Goal: Task Accomplishment & Management: Use online tool/utility

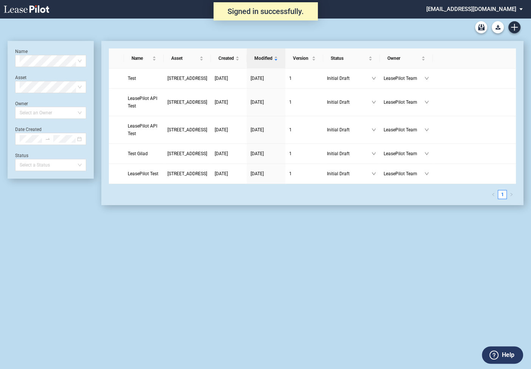
click at [472, 9] on md-select "admin@leasepilot.co Super Admin Area Admin Area Settings Sign Out" at bounding box center [478, 8] width 104 height 17
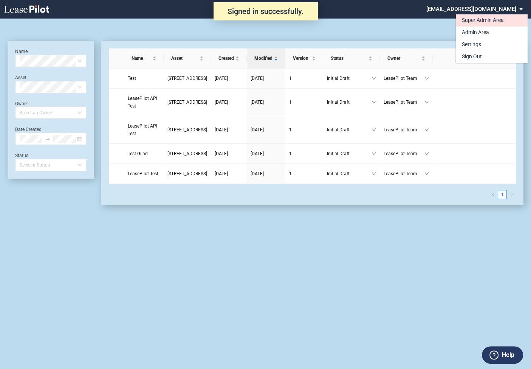
click at [469, 20] on div "Super Admin Area" at bounding box center [483, 21] width 42 height 8
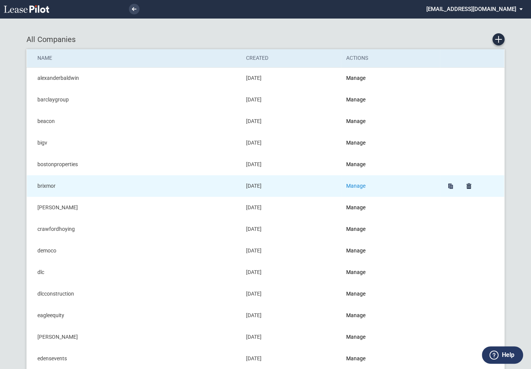
click at [356, 187] on link "Manage" at bounding box center [355, 186] width 19 height 6
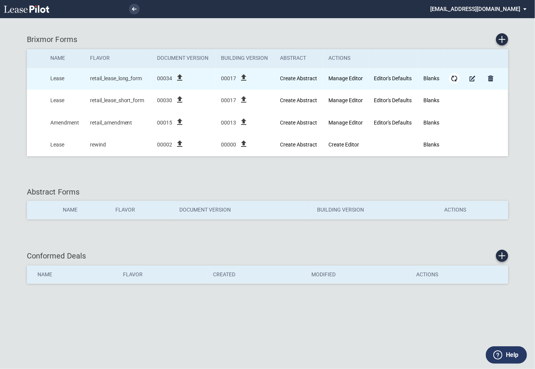
click at [454, 76] on md-icon "Form Updates" at bounding box center [454, 78] width 9 height 9
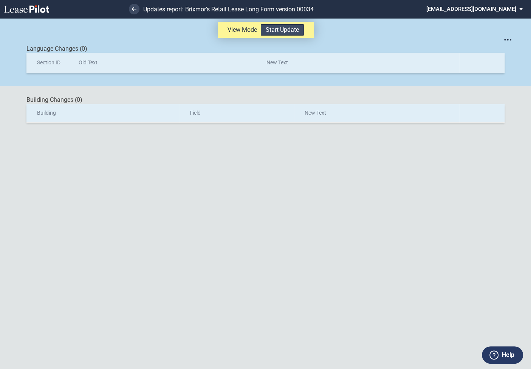
click at [279, 30] on button "Start Update" at bounding box center [282, 29] width 43 height 11
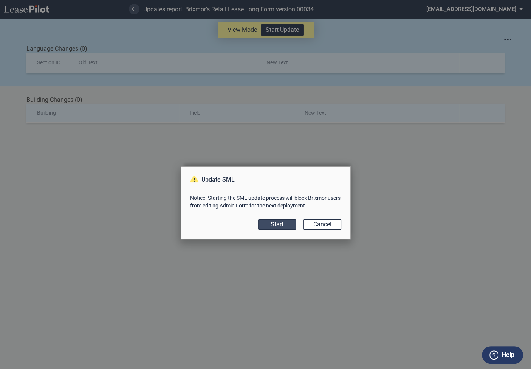
click at [275, 225] on button "Start" at bounding box center [277, 224] width 38 height 11
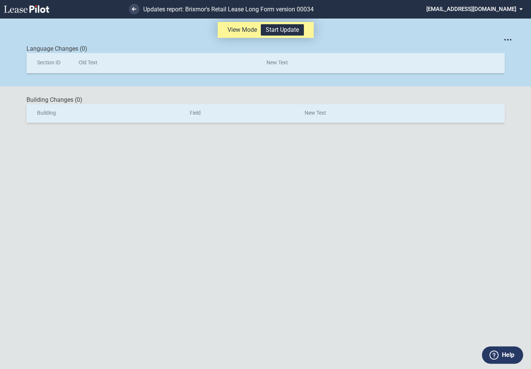
scroll to position [18, 0]
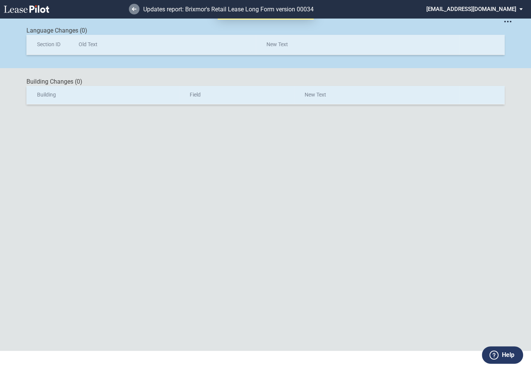
click at [135, 8] on icon at bounding box center [134, 9] width 5 height 4
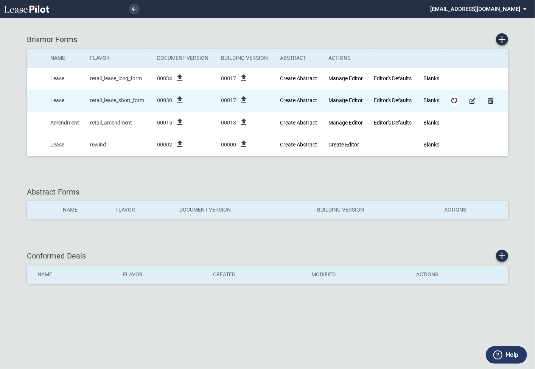
click at [455, 101] on md-icon "Form Updates" at bounding box center [454, 100] width 9 height 9
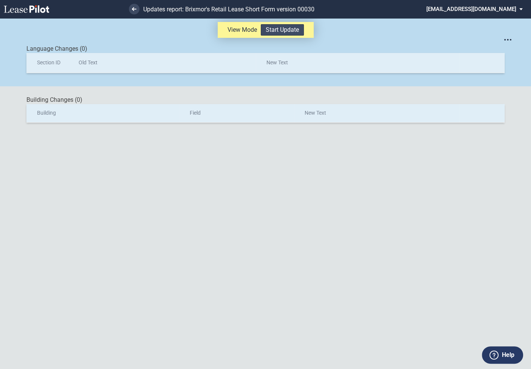
click at [278, 31] on button "Start Update" at bounding box center [282, 29] width 43 height 11
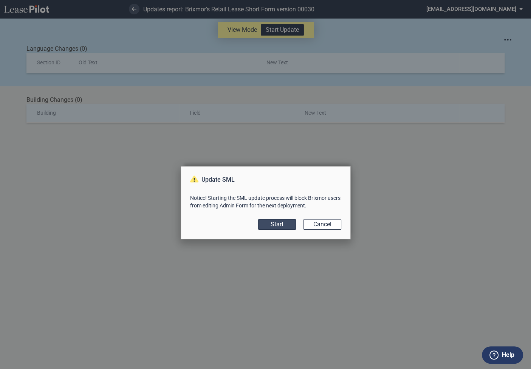
click at [278, 225] on button "Start" at bounding box center [277, 224] width 38 height 11
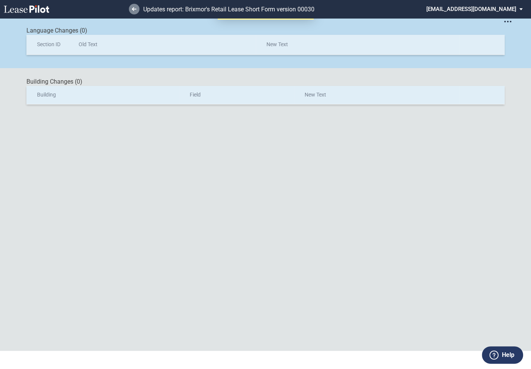
click at [135, 9] on use at bounding box center [134, 9] width 5 height 4
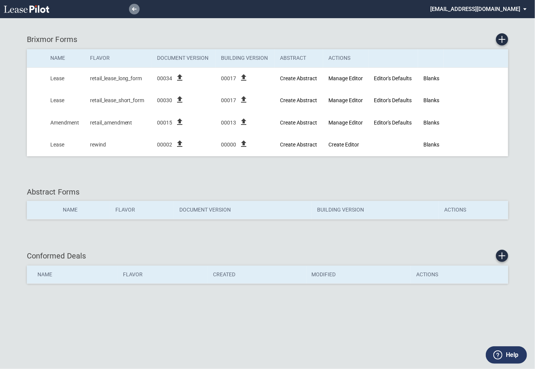
click at [133, 11] on use at bounding box center [134, 9] width 5 height 4
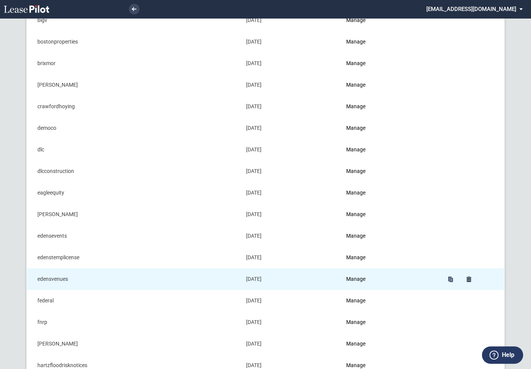
scroll to position [158, 0]
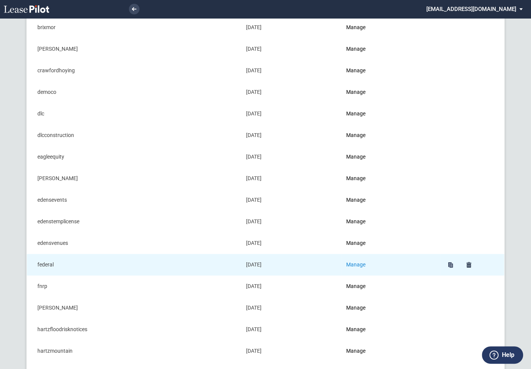
click at [363, 263] on link "Manage" at bounding box center [355, 264] width 19 height 6
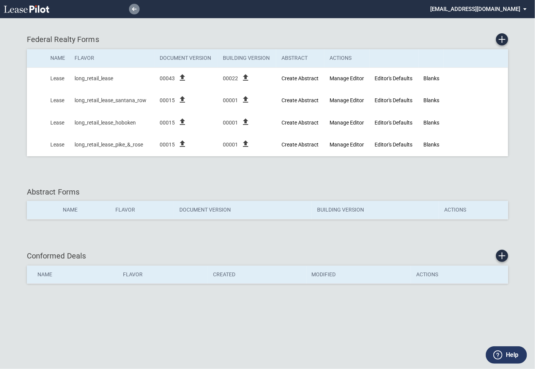
click at [133, 8] on icon at bounding box center [134, 9] width 5 height 4
